Goal: Navigation & Orientation: Find specific page/section

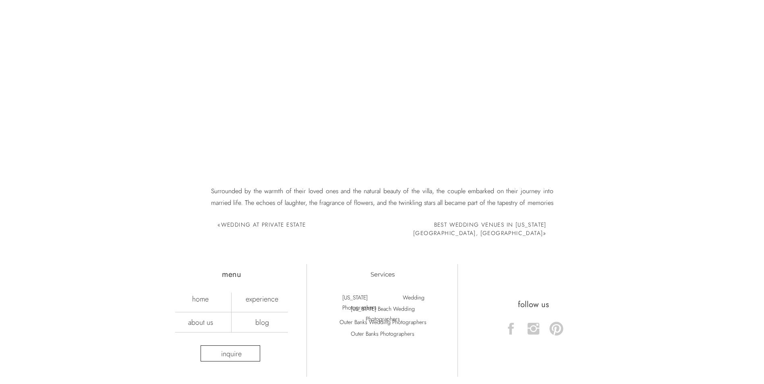
scroll to position [4430, 0]
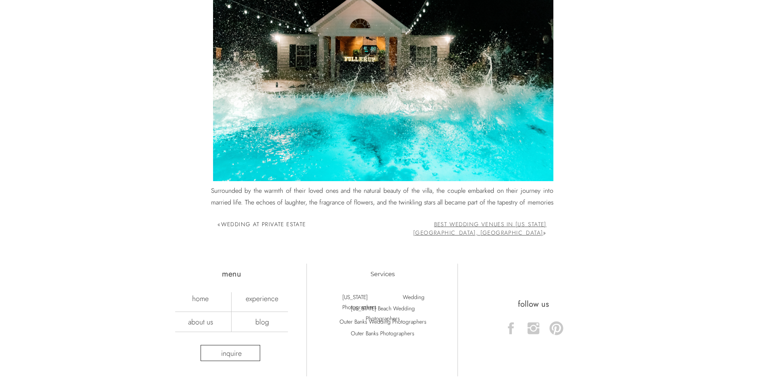
click at [518, 223] on link "Best Wedding Venues In Virginia Beach, VA" at bounding box center [479, 228] width 133 height 17
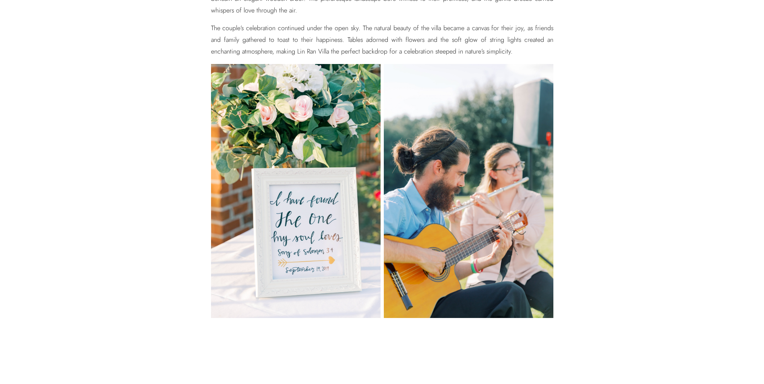
scroll to position [0, 0]
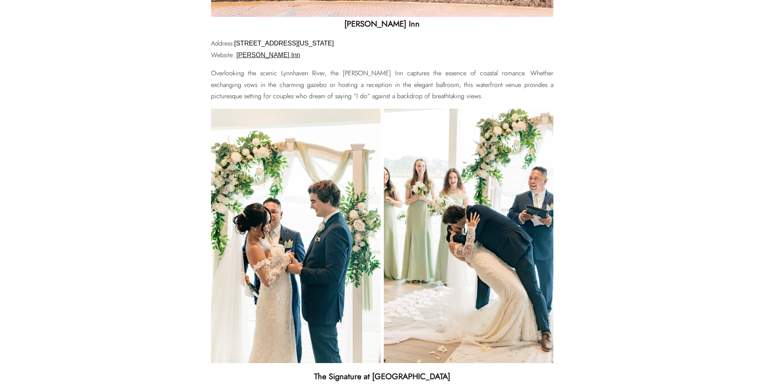
scroll to position [282, 0]
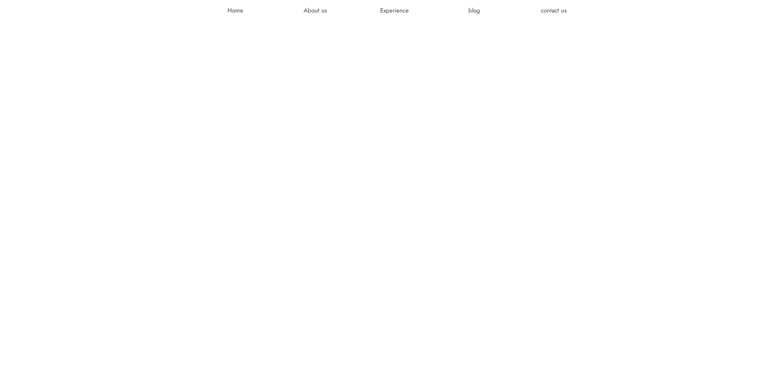
scroll to position [2175, 0]
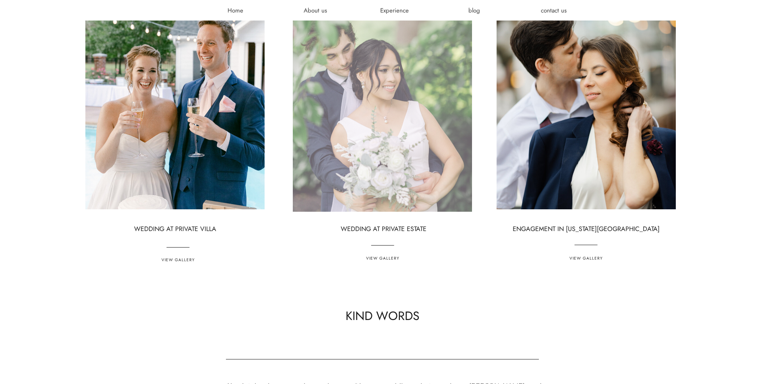
click at [374, 118] on div at bounding box center [382, 93] width 179 height 236
